Goal: Transaction & Acquisition: Book appointment/travel/reservation

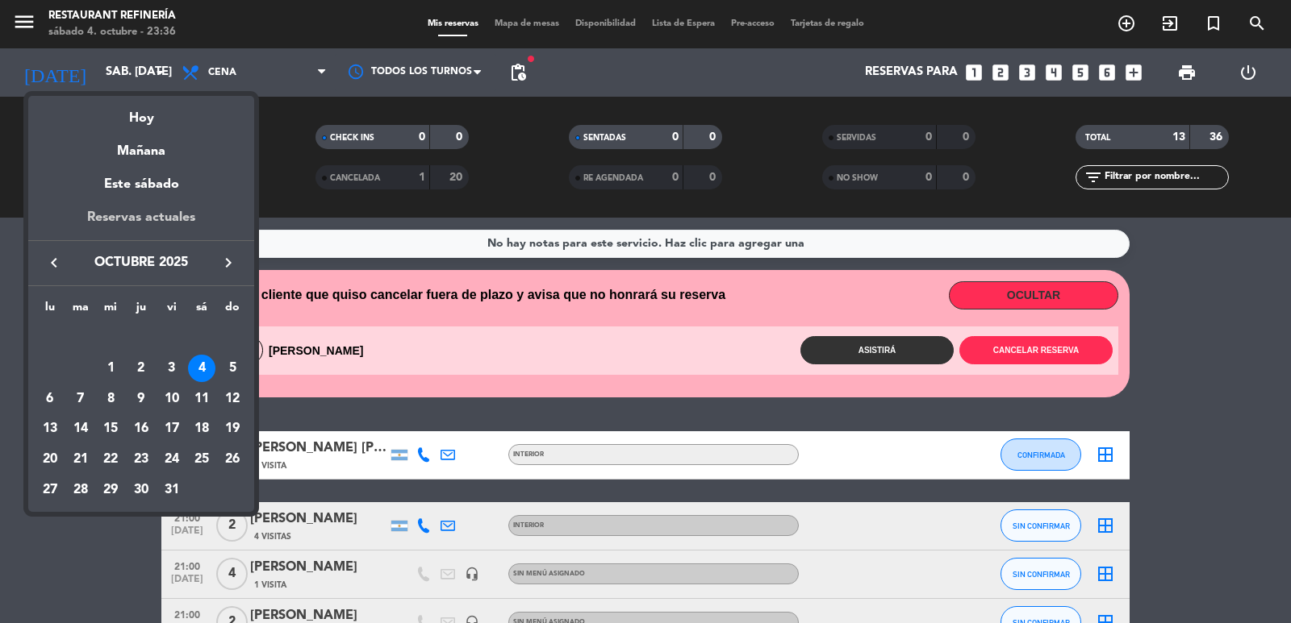
scroll to position [565, 0]
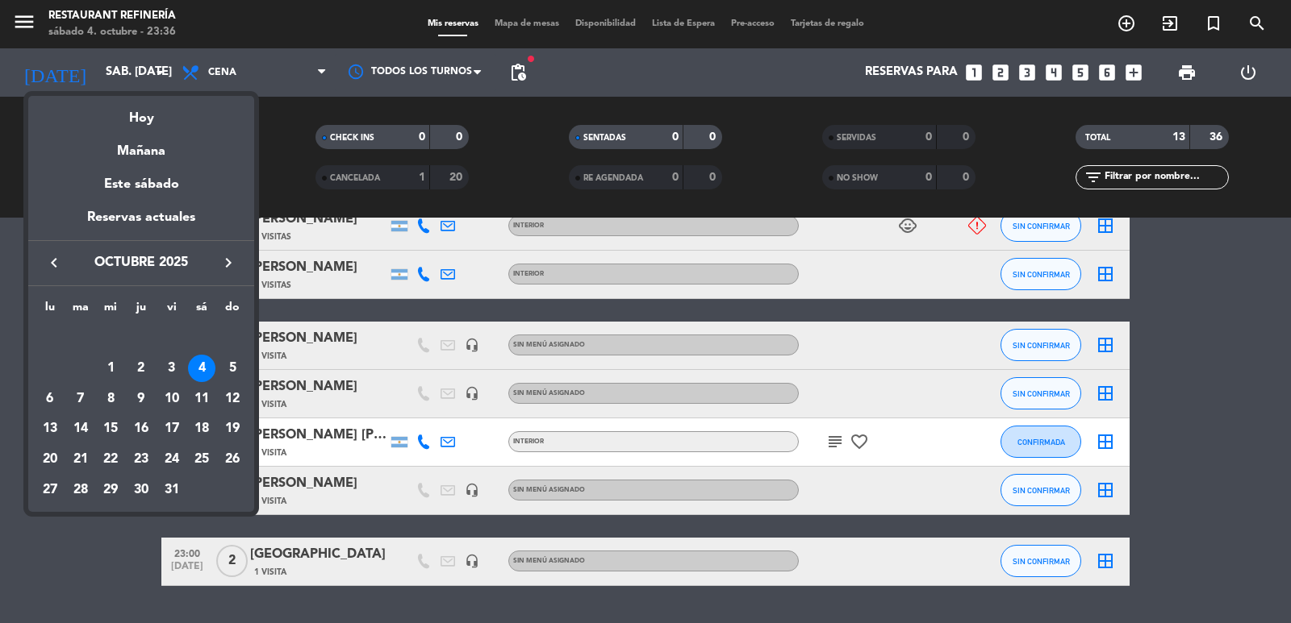
click at [46, 260] on icon "keyboard_arrow_left" at bounding box center [53, 262] width 19 height 19
click at [227, 265] on icon "keyboard_arrow_right" at bounding box center [228, 262] width 19 height 19
click at [85, 398] on div "7" at bounding box center [80, 399] width 27 height 27
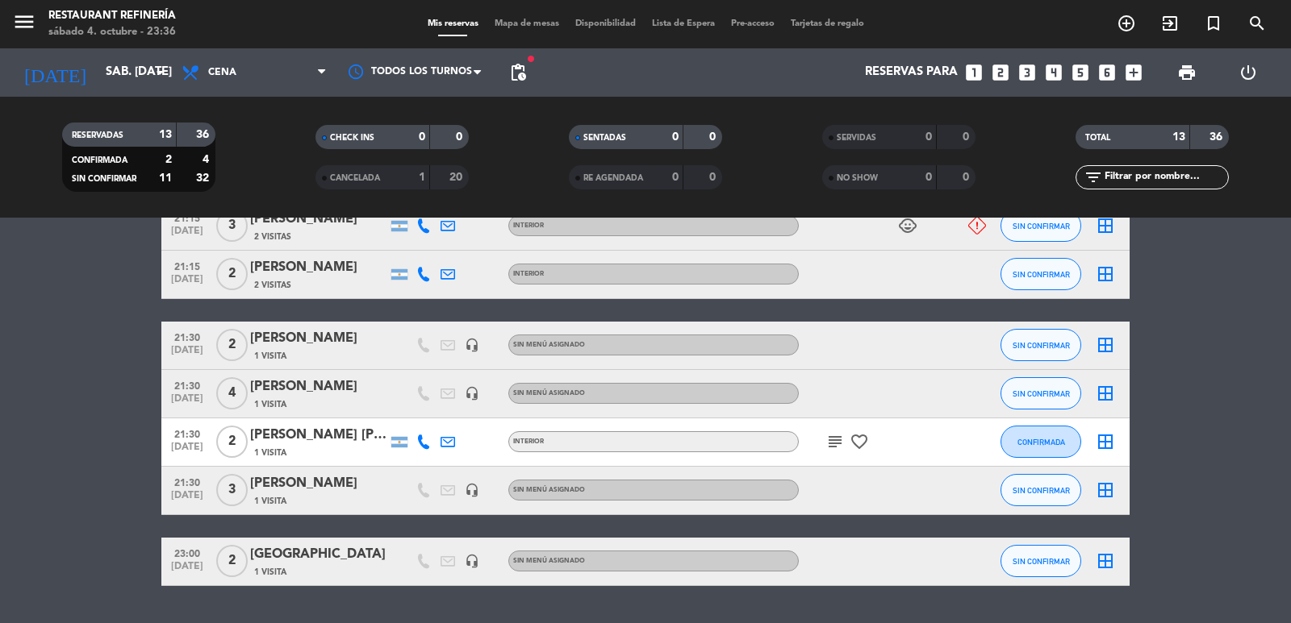
type input "[DATE] oct."
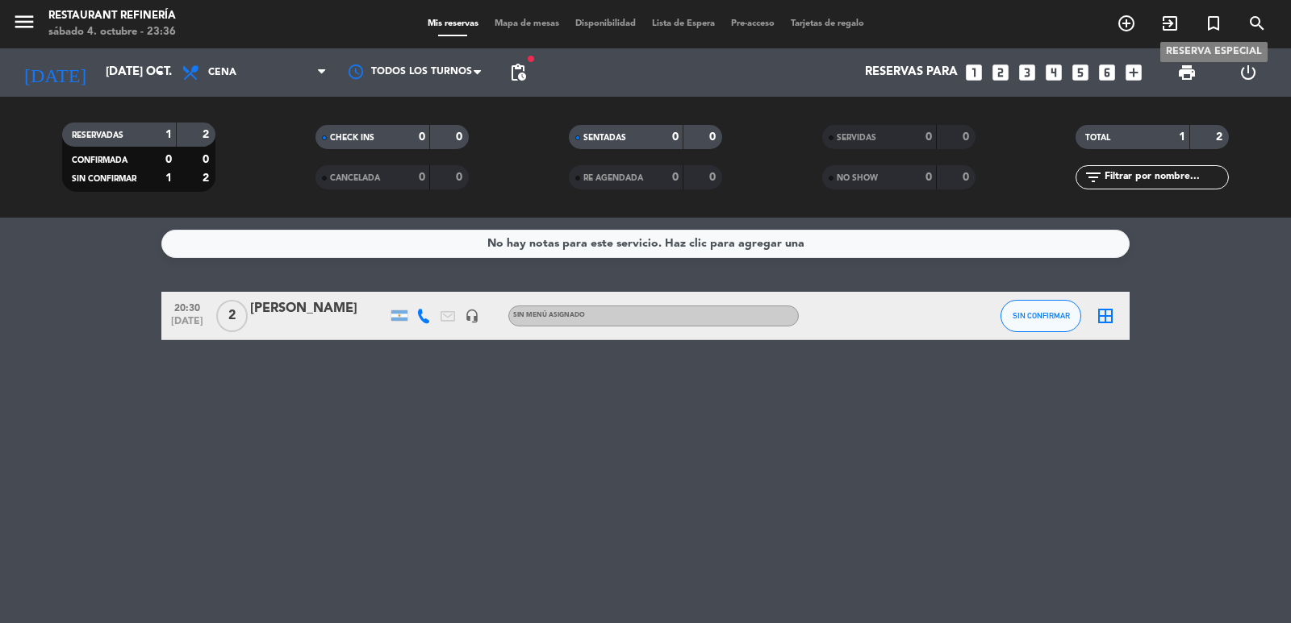
click at [1216, 24] on icon "turned_in_not" at bounding box center [1212, 23] width 19 height 19
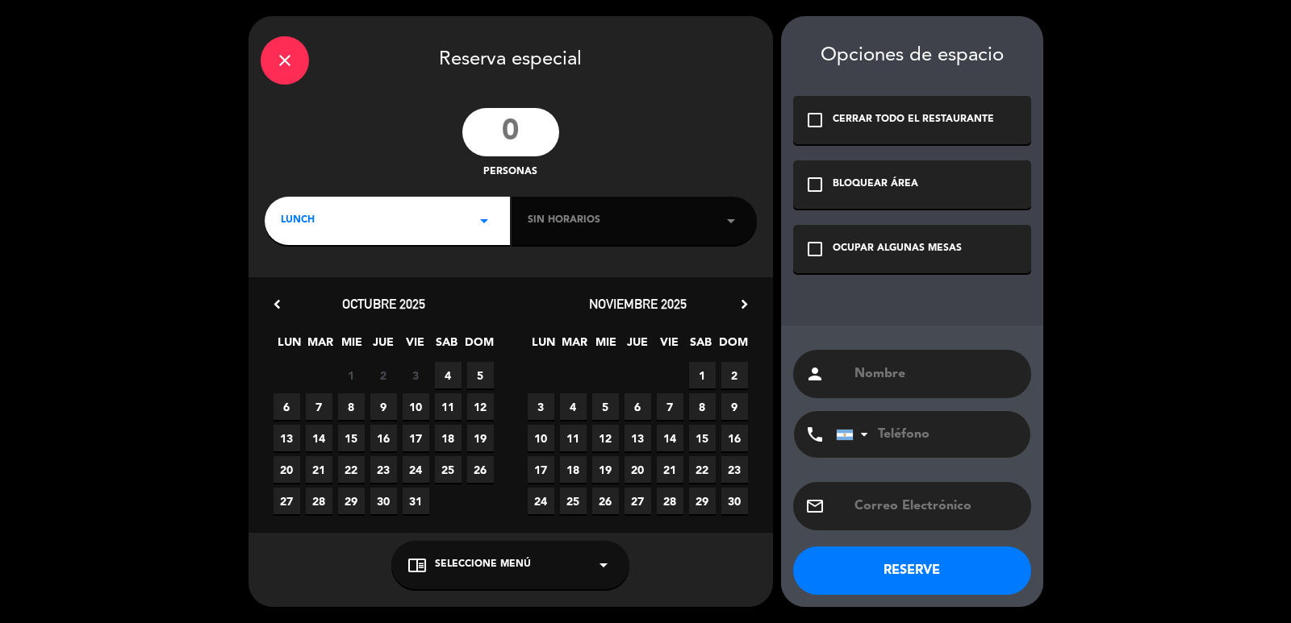
click at [532, 127] on input "number" at bounding box center [510, 132] width 97 height 48
type input "16"
click at [334, 213] on div "LUNCH arrow_drop_down" at bounding box center [387, 221] width 245 height 48
click at [308, 289] on div "Cena" at bounding box center [387, 289] width 213 height 16
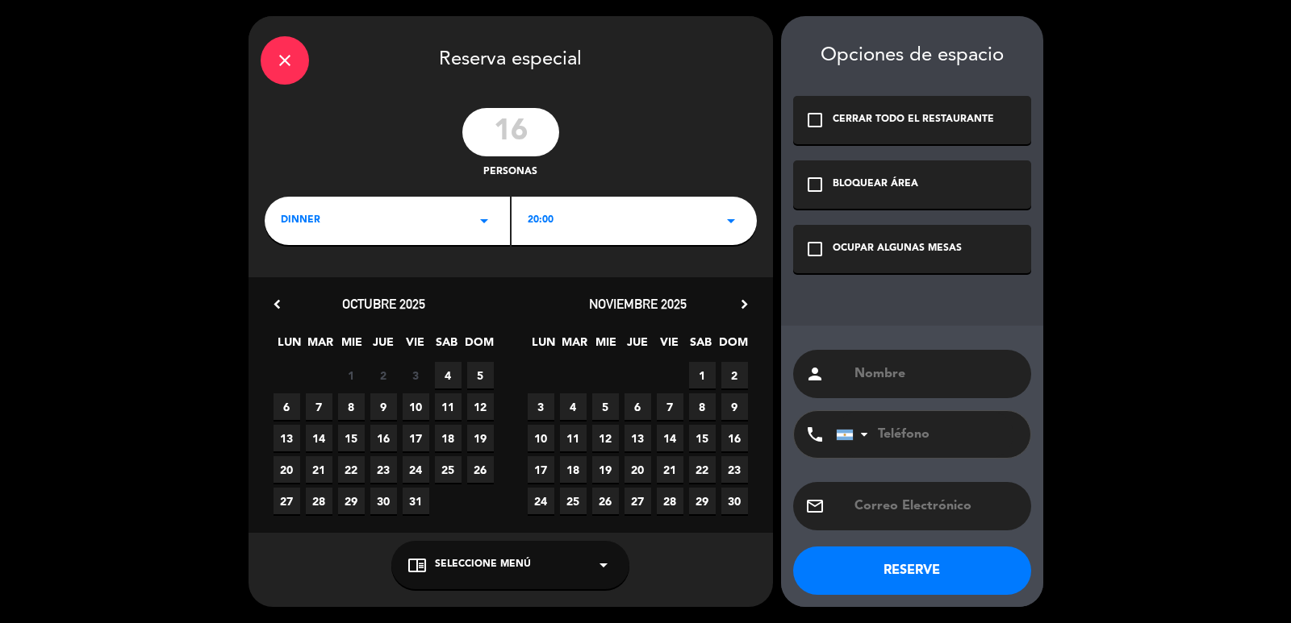
click at [319, 408] on span "7" at bounding box center [319, 407] width 27 height 27
click at [911, 254] on div "OCUPAR ALGUNAS MESAS" at bounding box center [896, 249] width 129 height 16
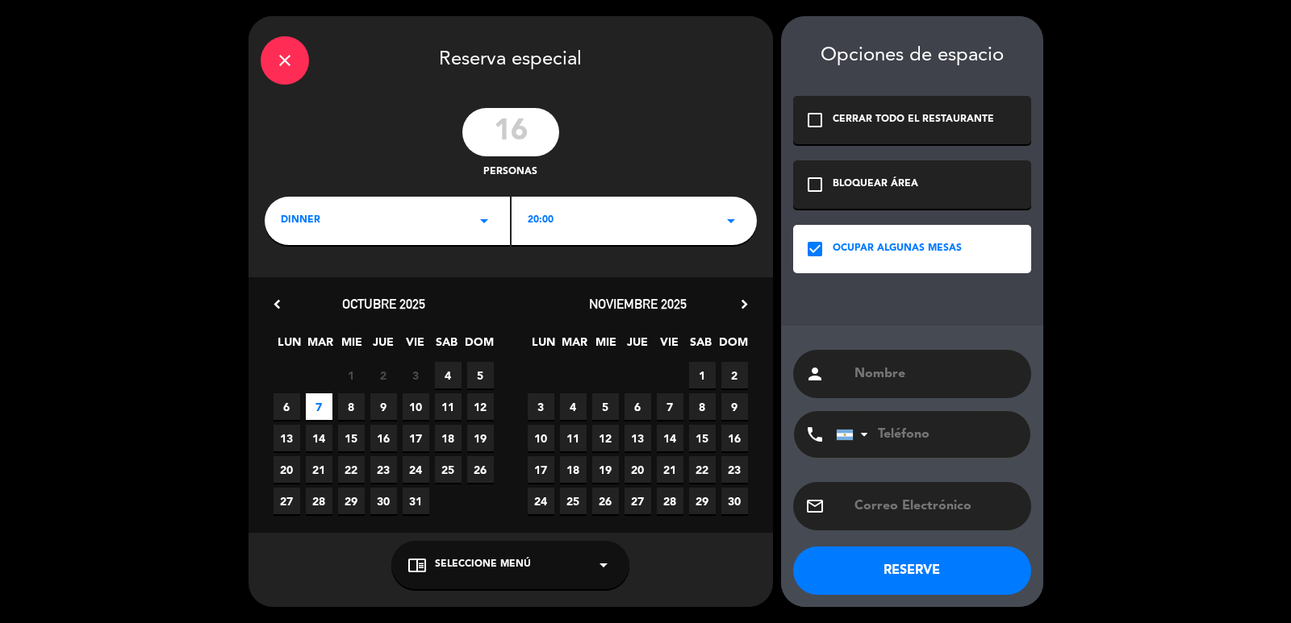
click at [892, 369] on input "text" at bounding box center [936, 374] width 166 height 23
type input "[PERSON_NAME] ([PERSON_NAME])"
click at [959, 556] on button "RESERVE" at bounding box center [912, 571] width 238 height 48
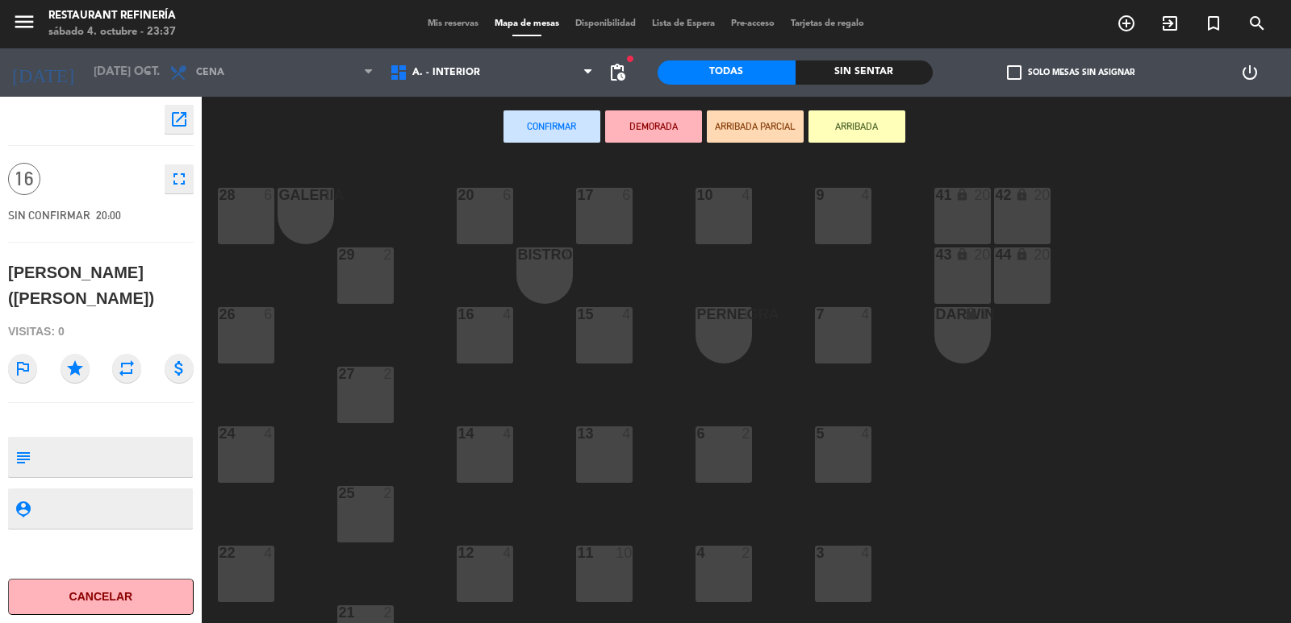
click at [263, 212] on div "28 6" at bounding box center [246, 216] width 56 height 56
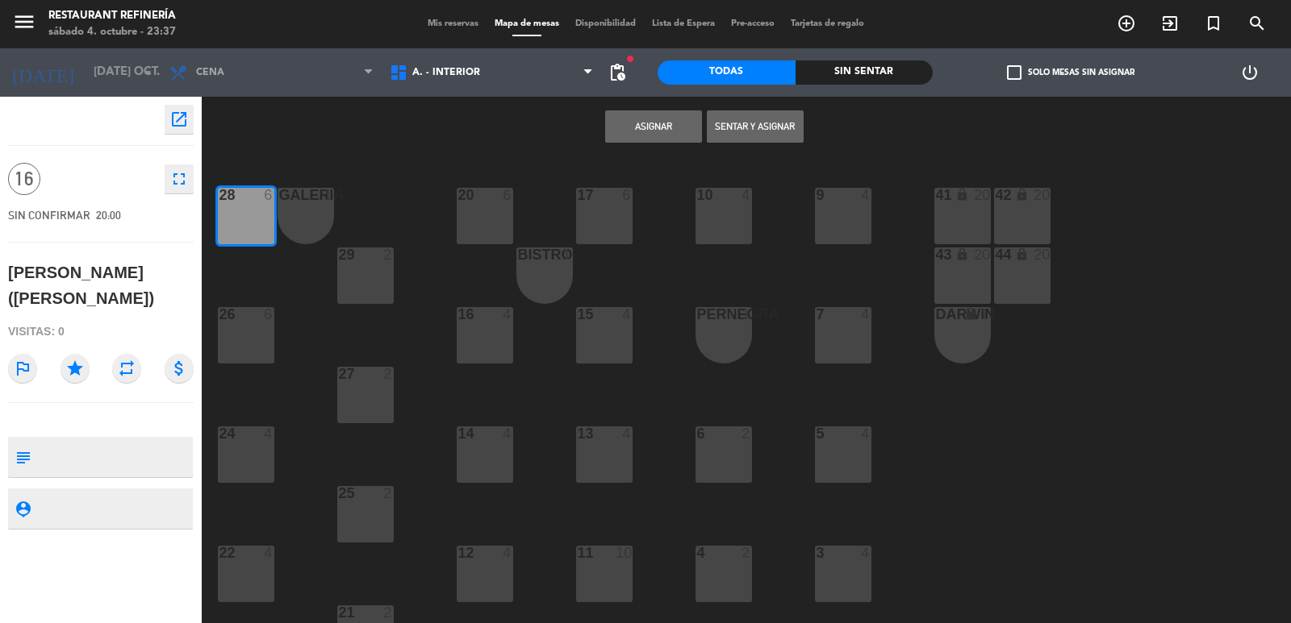
click at [237, 325] on div "26 6" at bounding box center [246, 335] width 56 height 56
click at [653, 130] on button "Asignar" at bounding box center [653, 126] width 97 height 32
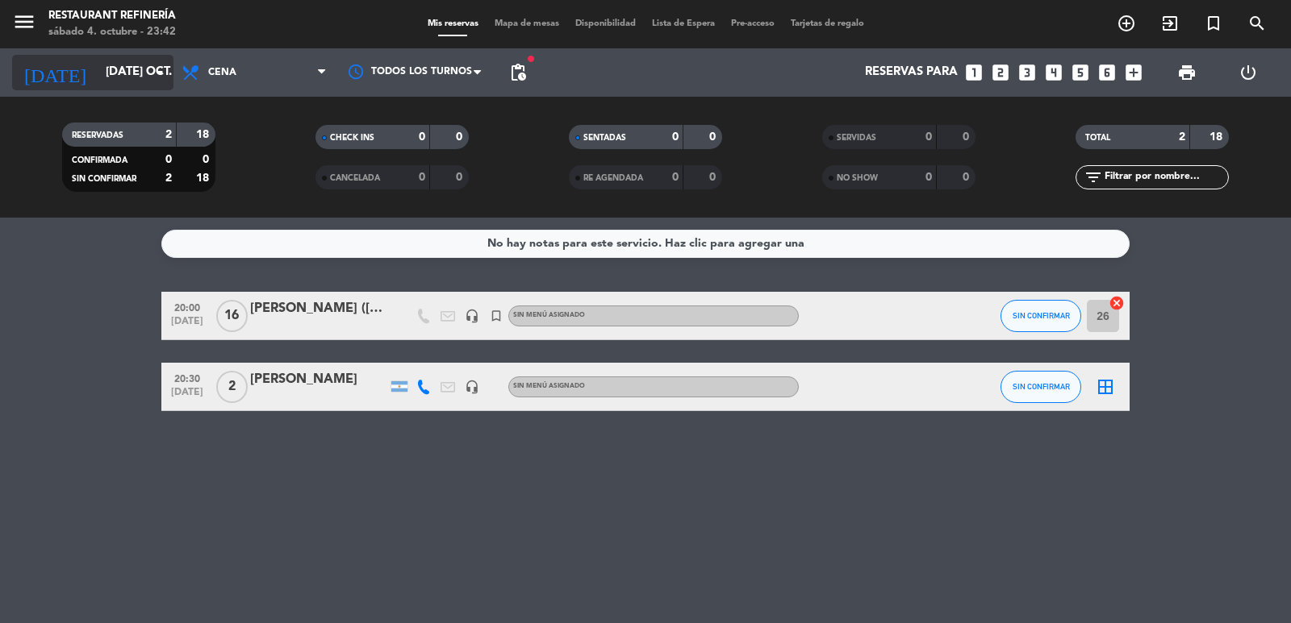
click at [98, 58] on input "[DATE] oct." at bounding box center [176, 72] width 156 height 31
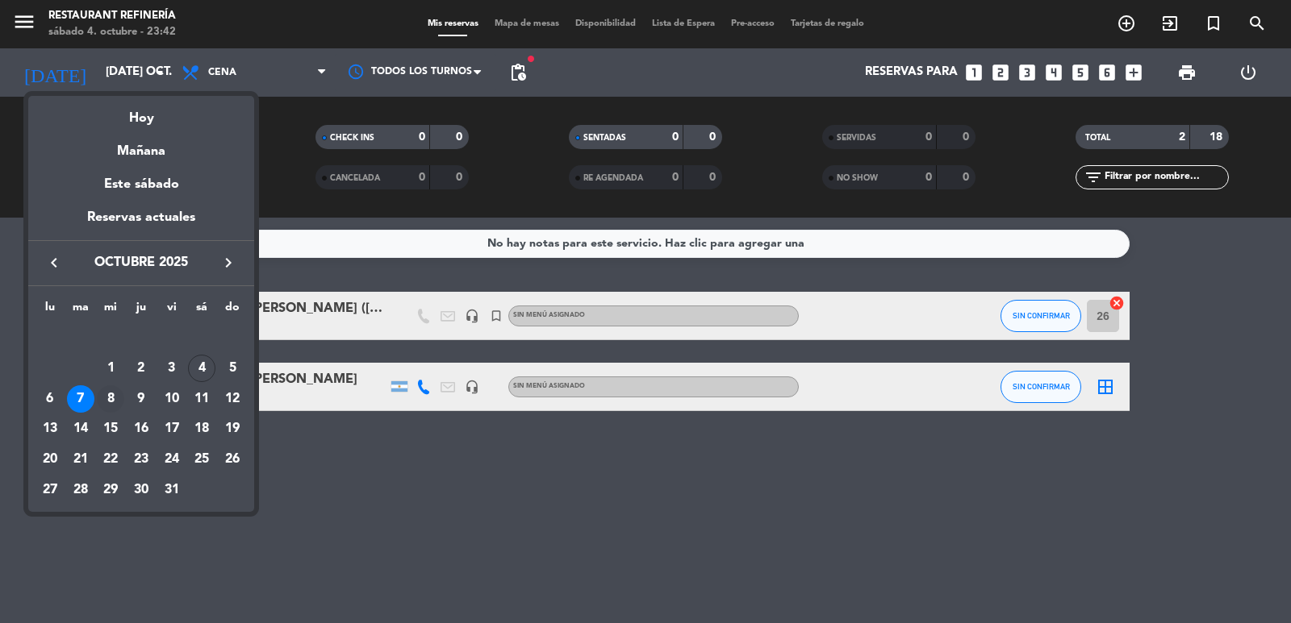
click at [108, 402] on div "8" at bounding box center [110, 399] width 27 height 27
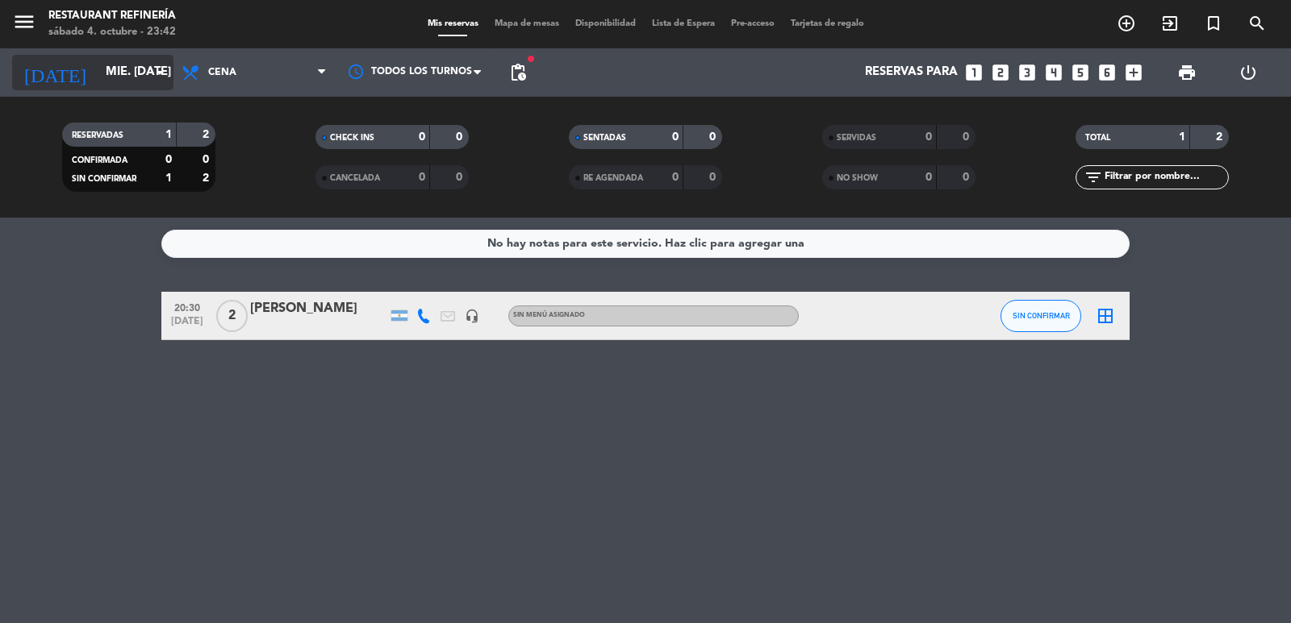
click at [111, 60] on input "mié. [DATE]" at bounding box center [176, 72] width 156 height 31
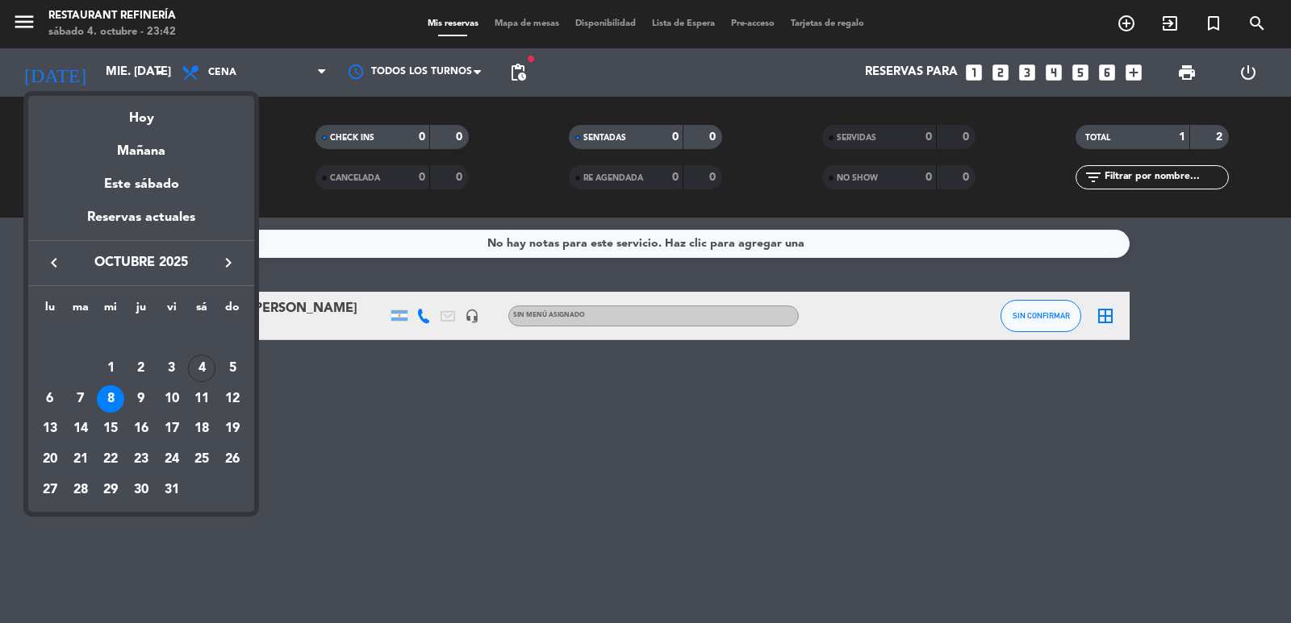
click at [143, 397] on div "9" at bounding box center [140, 399] width 27 height 27
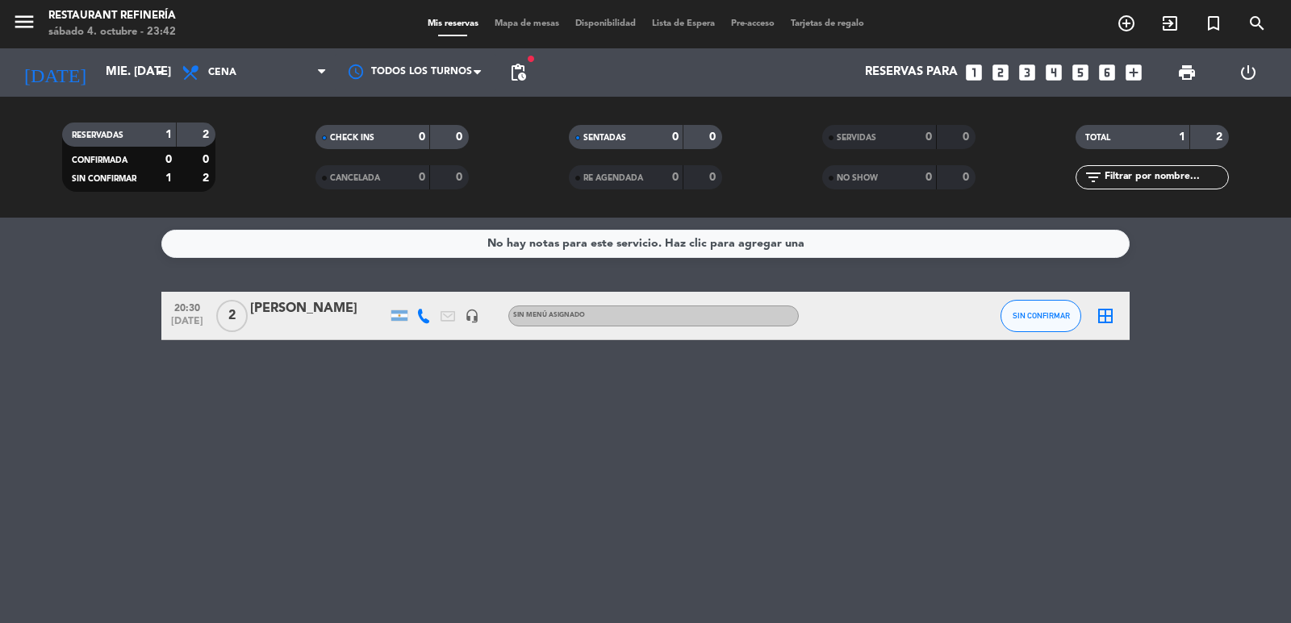
type input "[DEMOGRAPHIC_DATA] [DATE]"
